Goal: Navigation & Orientation: Find specific page/section

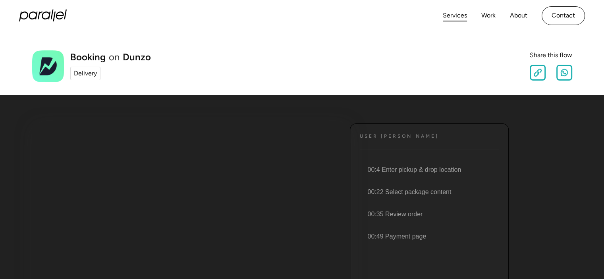
click at [461, 12] on link "Services" at bounding box center [454, 16] width 24 height 12
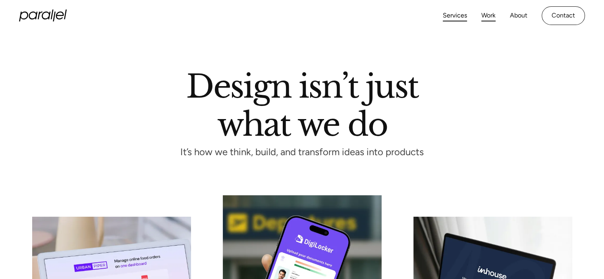
click at [489, 17] on link "Work" at bounding box center [488, 16] width 14 height 12
